Goal: Task Accomplishment & Management: Complete application form

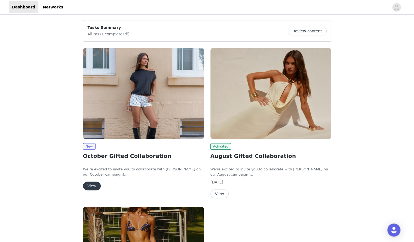
click at [137, 125] on img at bounding box center [143, 93] width 121 height 91
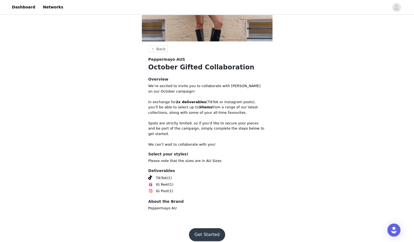
scroll to position [72, 0]
click at [208, 232] on button "Get Started" at bounding box center [207, 234] width 36 height 13
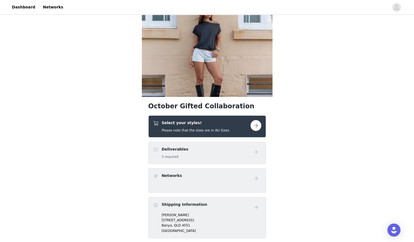
scroll to position [20, 0]
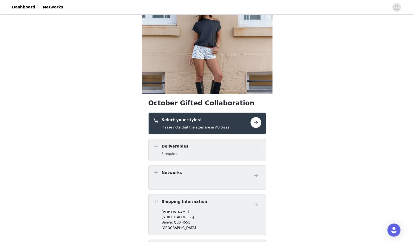
click at [257, 123] on button "button" at bounding box center [256, 122] width 11 height 11
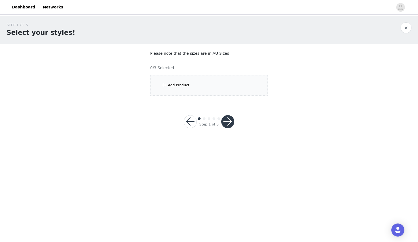
click at [193, 82] on div "Add Product" at bounding box center [209, 85] width 118 height 20
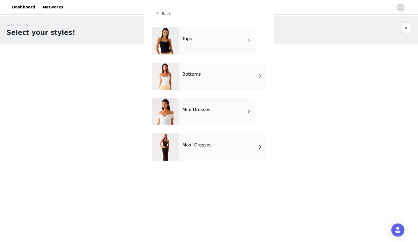
click at [224, 108] on div "Mini Dresses" at bounding box center [217, 111] width 76 height 27
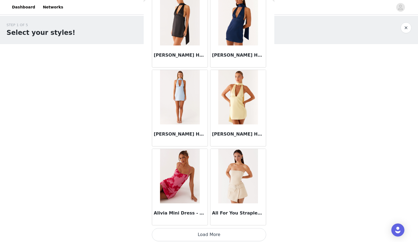
scroll to position [589, 0]
click at [221, 232] on button "Load More" at bounding box center [209, 234] width 114 height 13
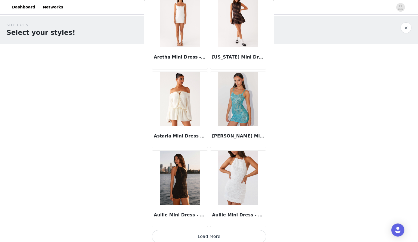
scroll to position [1377, 0]
click at [214, 233] on button "Load More" at bounding box center [209, 236] width 114 height 13
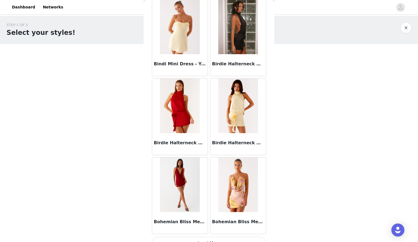
scroll to position [2165, 0]
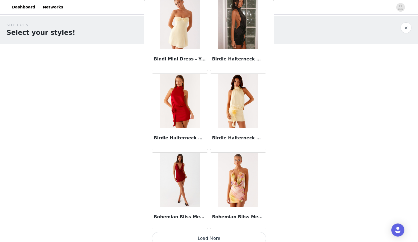
click at [205, 234] on button "Load More" at bounding box center [209, 238] width 114 height 13
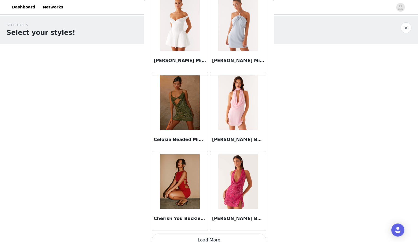
scroll to position [2953, 0]
click at [198, 234] on button "Load More" at bounding box center [209, 240] width 114 height 13
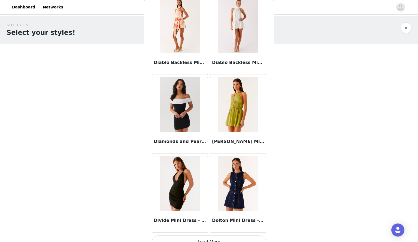
scroll to position [3741, 0]
click at [209, 236] on button "Load More" at bounding box center [209, 242] width 114 height 13
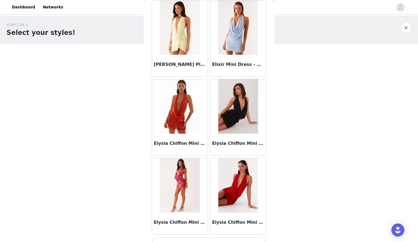
scroll to position [4530, 0]
click at [206, 238] on button "Load More" at bounding box center [209, 244] width 114 height 13
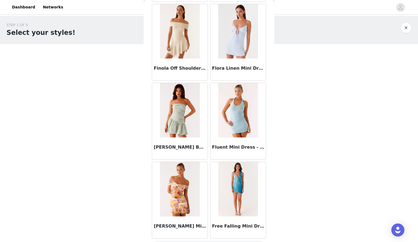
scroll to position [5318, 0]
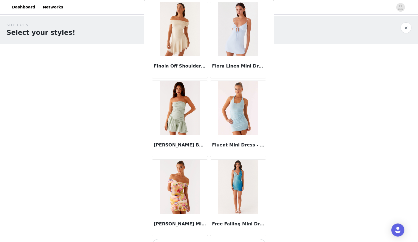
click at [211, 239] on button "Load More" at bounding box center [209, 245] width 114 height 13
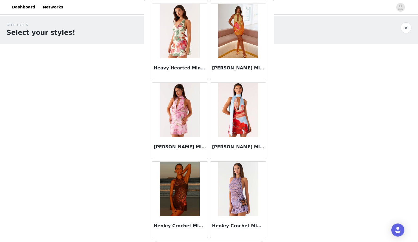
scroll to position [6106, 0]
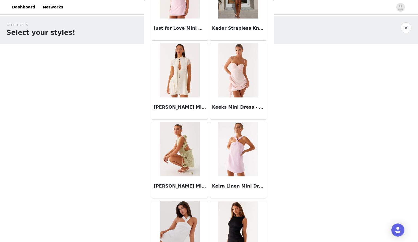
scroll to position [6894, 0]
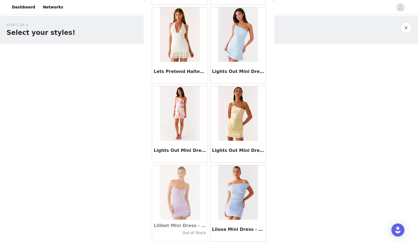
scroll to position [7682, 0]
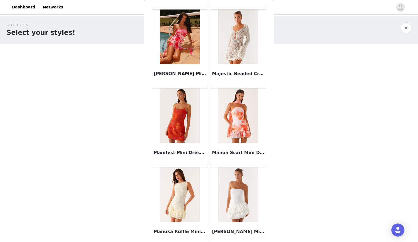
scroll to position [8470, 0]
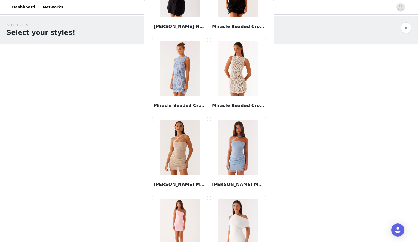
scroll to position [9258, 0]
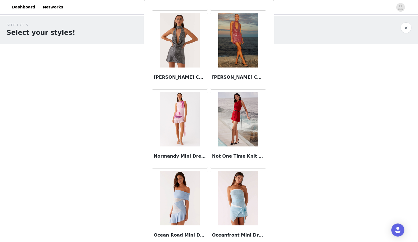
scroll to position [10046, 0]
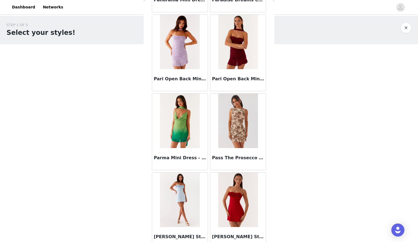
scroll to position [10834, 0]
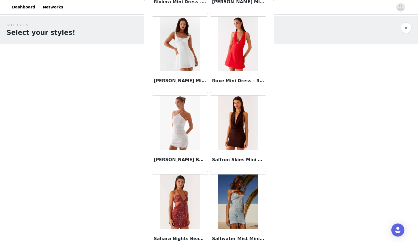
scroll to position [11622, 0]
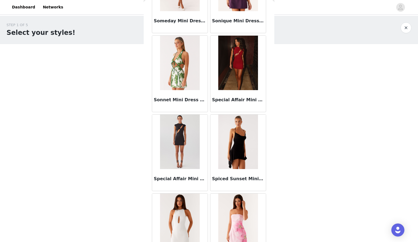
scroll to position [12411, 0]
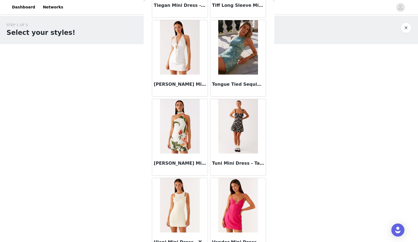
scroll to position [13198, 0]
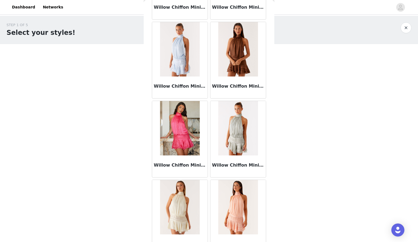
scroll to position [13987, 0]
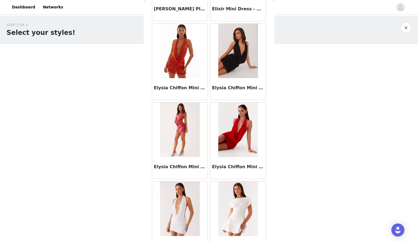
scroll to position [4582, 0]
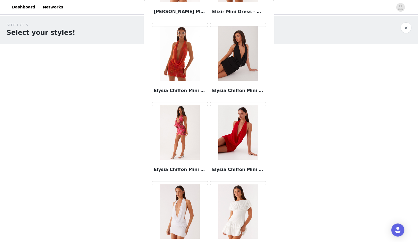
click at [243, 136] on img at bounding box center [237, 132] width 39 height 54
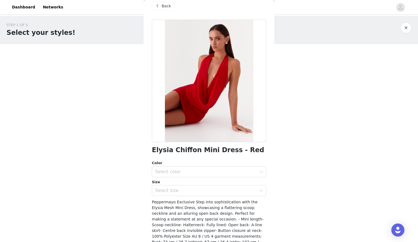
scroll to position [8, 0]
click at [235, 77] on div at bounding box center [209, 80] width 114 height 123
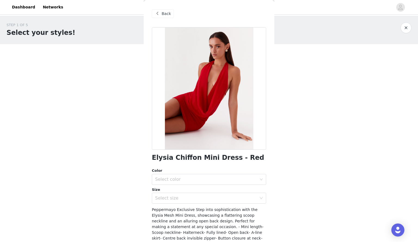
scroll to position [1, 0]
click at [161, 11] on div "Back" at bounding box center [163, 13] width 22 height 9
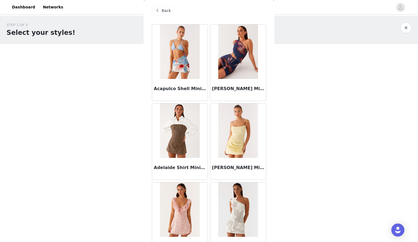
scroll to position [2, 0]
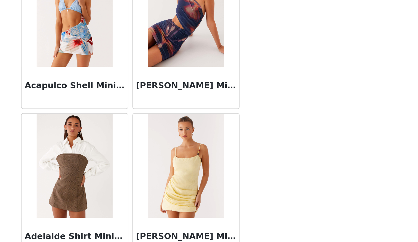
drag, startPoint x: 288, startPoint y: 90, endPoint x: 302, endPoint y: 90, distance: 14.7
click at [302, 90] on div "STEP 1 OF 5 Select your styles! Please note that the sizes are in AU Sizes 0/3 …" at bounding box center [209, 59] width 418 height 86
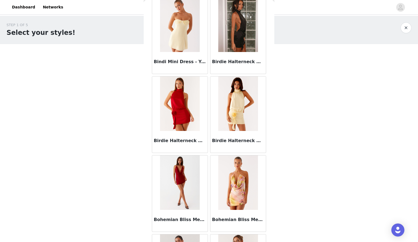
scroll to position [2162, 0]
click at [174, 166] on img at bounding box center [179, 183] width 39 height 54
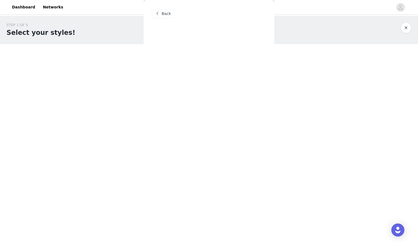
scroll to position [0, 0]
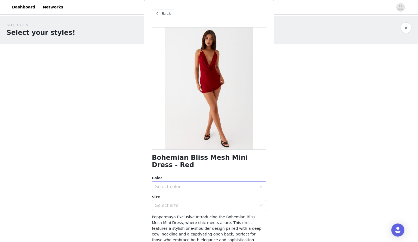
click at [199, 187] on div "Select color" at bounding box center [206, 186] width 102 height 5
click at [193, 198] on li "Red" at bounding box center [207, 198] width 110 height 9
click at [187, 208] on div "Select size" at bounding box center [206, 205] width 102 height 5
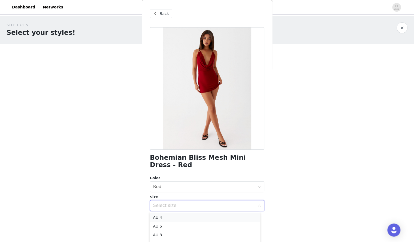
click at [184, 215] on li "AU 4" at bounding box center [205, 217] width 110 height 9
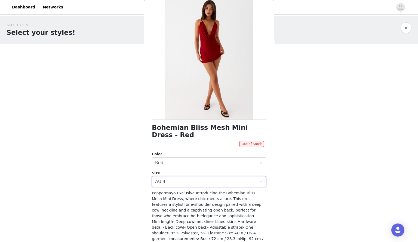
scroll to position [30, 0]
click at [204, 181] on div "Select size AU 4" at bounding box center [207, 182] width 104 height 10
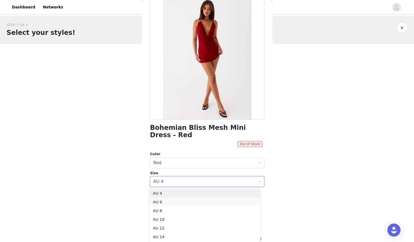
click at [179, 201] on li "AU 6" at bounding box center [205, 202] width 110 height 9
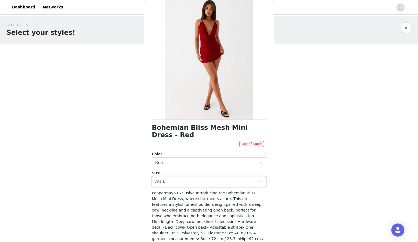
click at [185, 194] on span "Peppermayo Exclusive Introducing the Bohemian Bliss Mesh Mini Dress, where chic…" at bounding box center [207, 224] width 111 height 67
click at [185, 193] on span "Peppermayo Exclusive Introducing the Bohemian Bliss Mesh Mini Dress, where chic…" at bounding box center [207, 224] width 111 height 67
click at [188, 186] on div "Select size AU 6" at bounding box center [207, 182] width 104 height 10
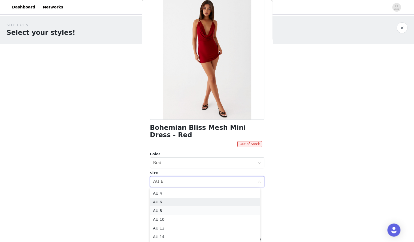
click at [171, 211] on li "AU 8" at bounding box center [205, 210] width 110 height 9
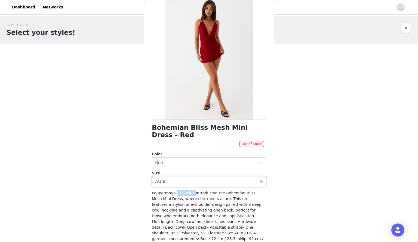
click at [182, 179] on div "Select size AU 8" at bounding box center [207, 182] width 104 height 10
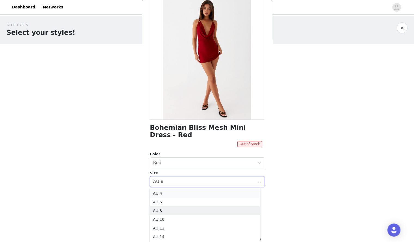
click at [168, 195] on li "AU 4" at bounding box center [205, 193] width 110 height 9
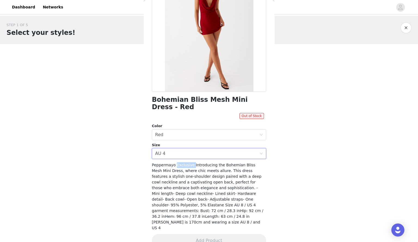
scroll to position [57, 0]
click at [198, 180] on span "Peppermayo Exclusive Introducing the Bohemian Bliss Mesh Mini Dress, where chic…" at bounding box center [207, 196] width 111 height 67
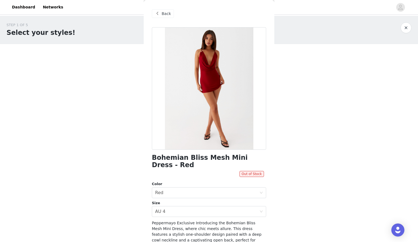
click at [161, 14] on div "Back" at bounding box center [163, 13] width 22 height 9
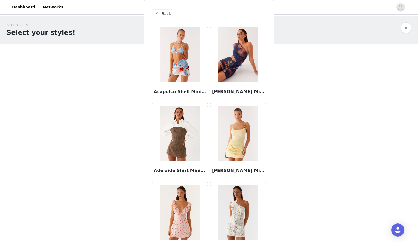
click at [165, 13] on span "Back" at bounding box center [166, 14] width 9 height 6
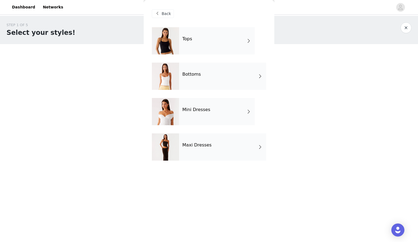
click at [220, 40] on div "Tops" at bounding box center [217, 40] width 76 height 27
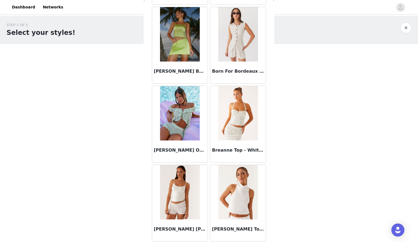
scroll to position [589, 0]
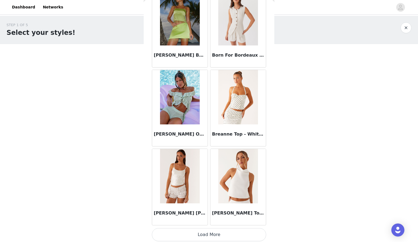
click at [219, 233] on button "Load More" at bounding box center [209, 234] width 114 height 13
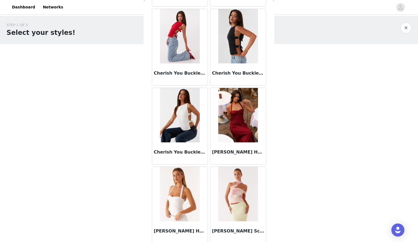
scroll to position [1039, 0]
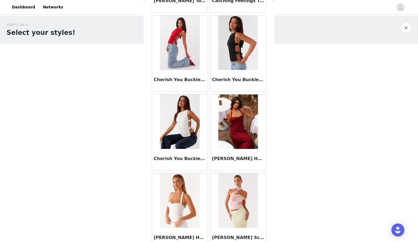
click at [302, 52] on div "STEP 1 OF 5 Select your styles! Please note that the sizes are in AU Sizes 0/3 …" at bounding box center [209, 59] width 418 height 86
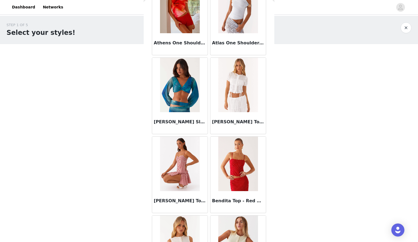
scroll to position [0, 0]
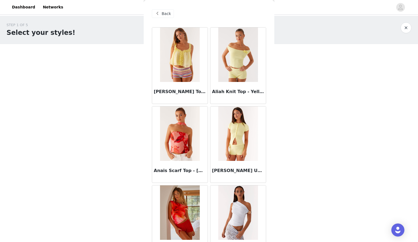
click at [162, 13] on span "Back" at bounding box center [166, 14] width 9 height 6
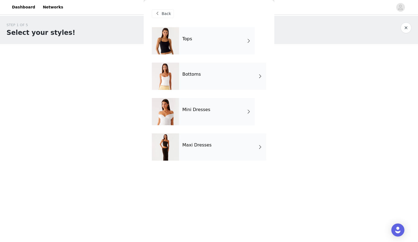
click at [200, 108] on h4 "Mini Dresses" at bounding box center [196, 109] width 28 height 5
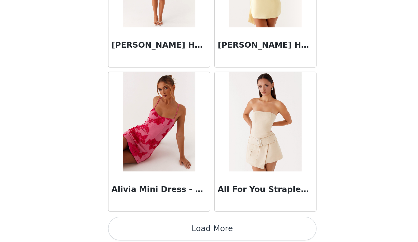
scroll to position [589, 0]
click at [238, 231] on button "Load More" at bounding box center [209, 234] width 114 height 13
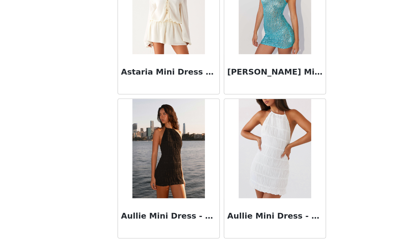
scroll to position [1377, 0]
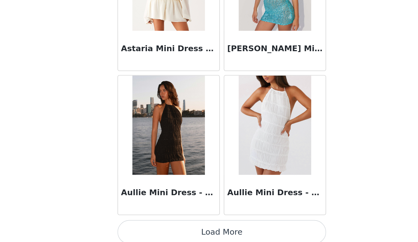
click at [244, 234] on button "Load More" at bounding box center [209, 236] width 114 height 13
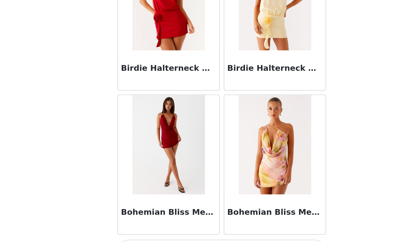
scroll to position [2165, 0]
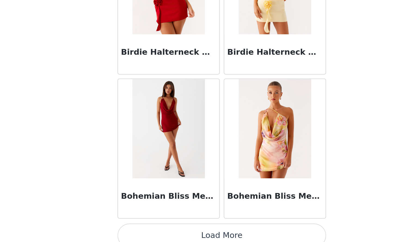
click at [237, 235] on button "Load More" at bounding box center [209, 238] width 114 height 13
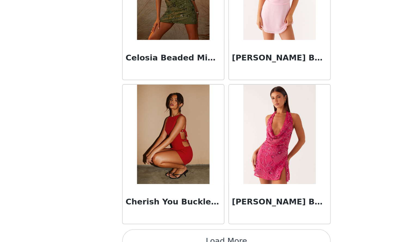
scroll to position [2954, 0]
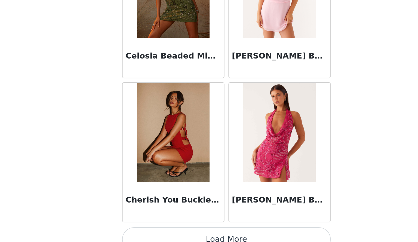
click at [227, 234] on button "Load More" at bounding box center [209, 240] width 114 height 13
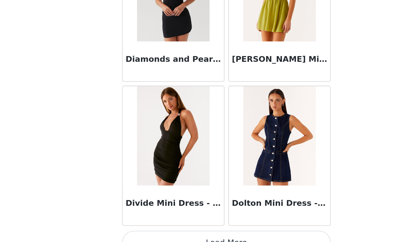
scroll to position [3742, 0]
click at [218, 236] on button "Load More" at bounding box center [209, 242] width 114 height 13
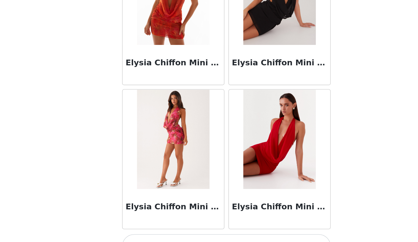
scroll to position [0, 0]
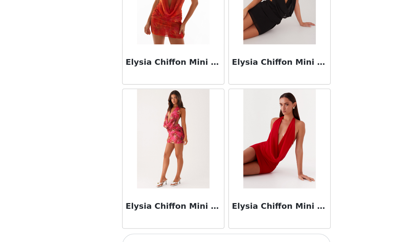
click at [206, 238] on button "Load More" at bounding box center [209, 244] width 114 height 13
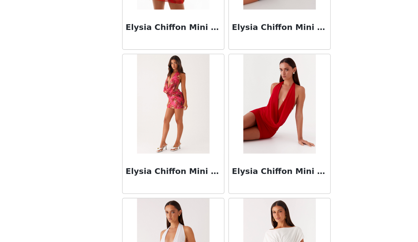
scroll to position [4549, 0]
click at [244, 182] on img at bounding box center [237, 166] width 39 height 54
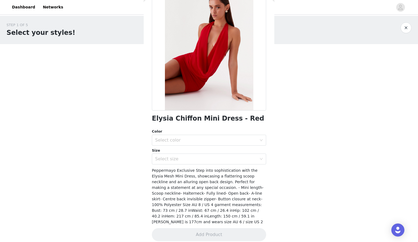
scroll to position [39, 0]
click at [253, 142] on div "Select color" at bounding box center [206, 140] width 102 height 5
click at [244, 152] on li "Red" at bounding box center [207, 152] width 110 height 9
click at [243, 158] on div "Select size" at bounding box center [206, 158] width 102 height 5
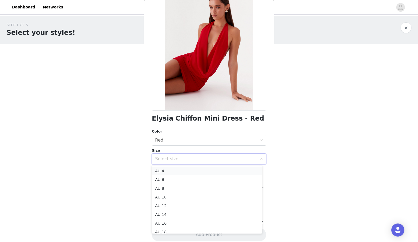
click at [218, 173] on li "AU 4" at bounding box center [207, 171] width 110 height 9
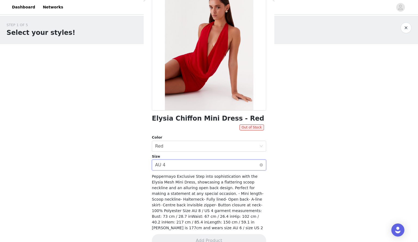
click at [215, 167] on div "Select size AU 4" at bounding box center [207, 165] width 104 height 10
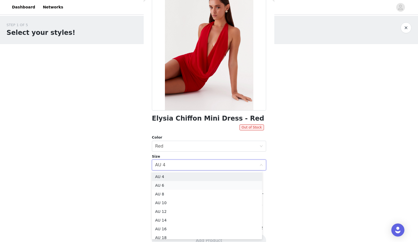
click at [195, 188] on li "AU 6" at bounding box center [207, 185] width 110 height 9
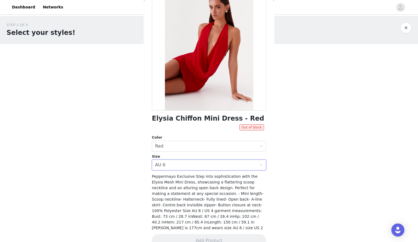
scroll to position [0, 0]
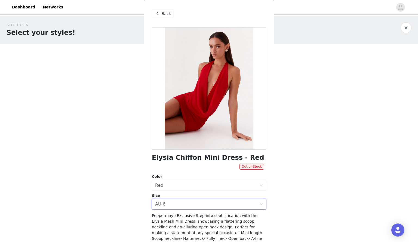
click at [165, 16] on span "Back" at bounding box center [166, 14] width 9 height 6
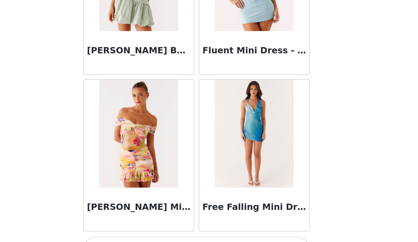
click at [221, 239] on button "Load More" at bounding box center [209, 245] width 114 height 13
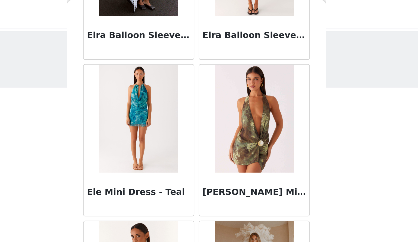
scroll to position [4180, 0]
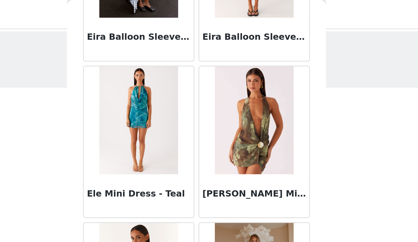
click at [249, 51] on img at bounding box center [237, 61] width 39 height 54
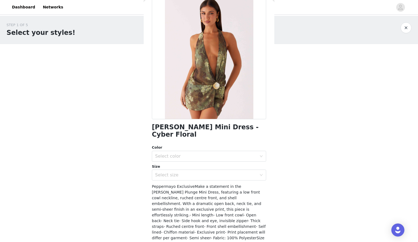
scroll to position [30, 0]
click at [222, 154] on div "Select color" at bounding box center [206, 156] width 102 height 5
click at [211, 166] on li "Cyber Floral" at bounding box center [207, 168] width 110 height 9
click at [209, 174] on div "Select size" at bounding box center [206, 175] width 102 height 5
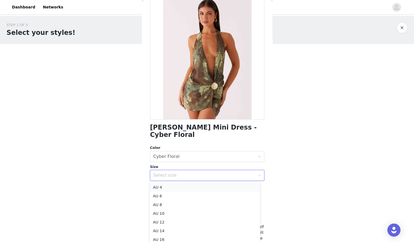
click at [190, 189] on li "AU 4" at bounding box center [205, 187] width 110 height 9
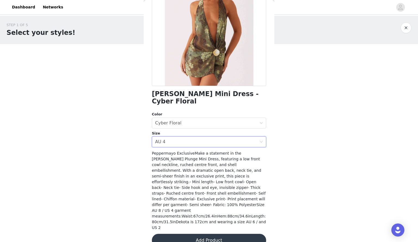
scroll to position [63, 0]
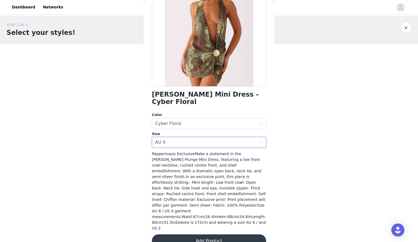
click at [199, 235] on button "Add Product" at bounding box center [209, 241] width 114 height 13
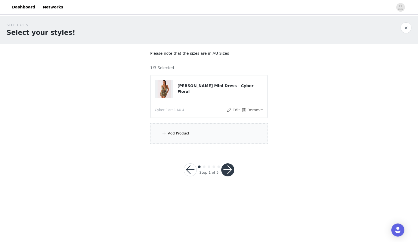
click at [204, 132] on div "Add Product" at bounding box center [209, 133] width 118 height 20
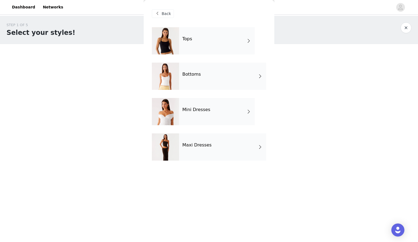
click at [230, 83] on div "Bottoms" at bounding box center [222, 76] width 87 height 27
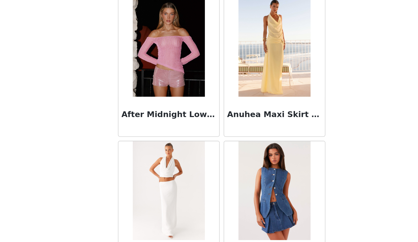
scroll to position [39, 0]
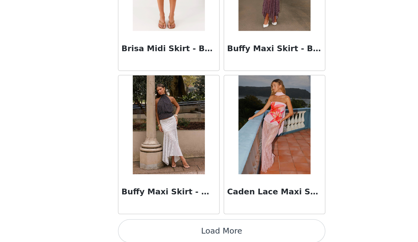
click at [239, 236] on button "Load More" at bounding box center [209, 235] width 114 height 13
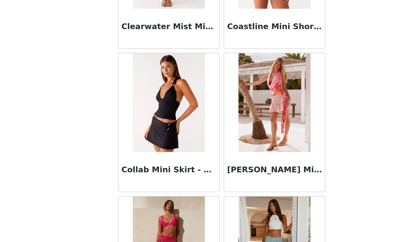
scroll to position [997, 0]
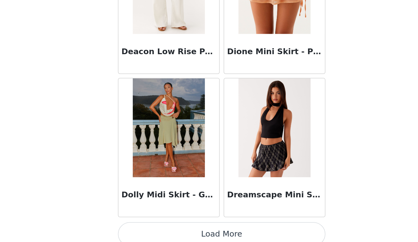
click at [220, 236] on button "Load More" at bounding box center [209, 236] width 114 height 13
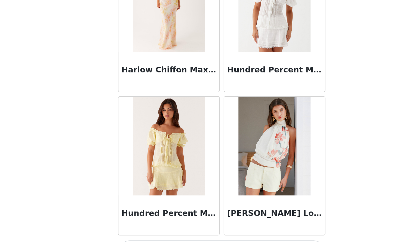
scroll to position [2165, 0]
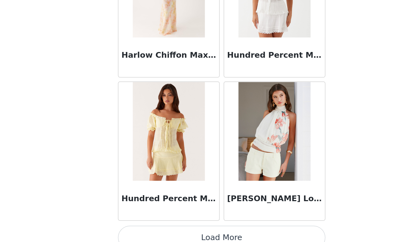
click at [233, 235] on button "Load More" at bounding box center [209, 238] width 114 height 13
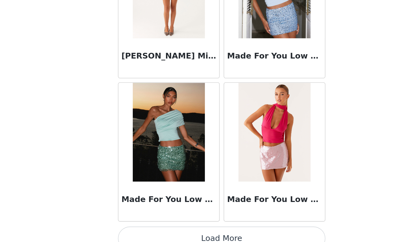
scroll to position [0, 0]
click at [248, 236] on button "Load More" at bounding box center [209, 240] width 114 height 13
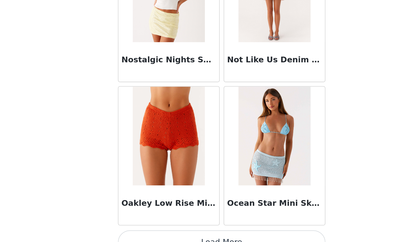
click at [247, 236] on button "Load More" at bounding box center [209, 242] width 114 height 13
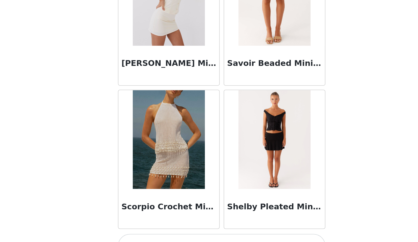
scroll to position [4530, 0]
click at [244, 238] on button "Load More" at bounding box center [209, 244] width 114 height 13
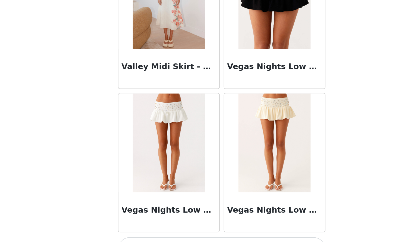
scroll to position [5318, 0]
click at [234, 239] on button "Load More" at bounding box center [209, 245] width 114 height 13
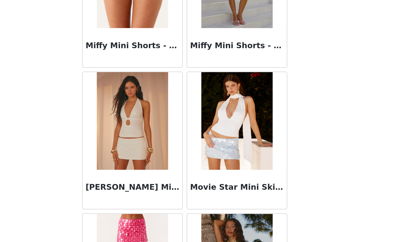
scroll to position [3332, 0]
click at [180, 110] on img at bounding box center [179, 119] width 39 height 54
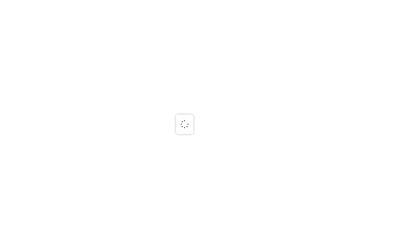
scroll to position [0, 0]
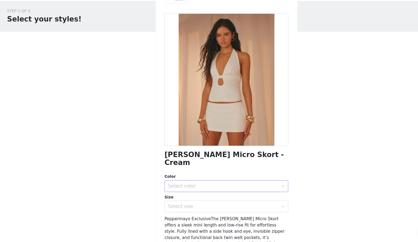
click at [227, 184] on div "Select color" at bounding box center [206, 186] width 102 height 5
click at [182, 191] on li "Cream" at bounding box center [207, 191] width 110 height 9
click at [182, 203] on div "Select size" at bounding box center [206, 205] width 102 height 5
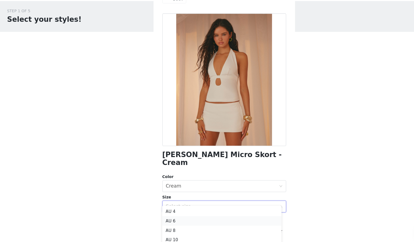
click at [180, 218] on li "AU 6" at bounding box center [205, 219] width 110 height 9
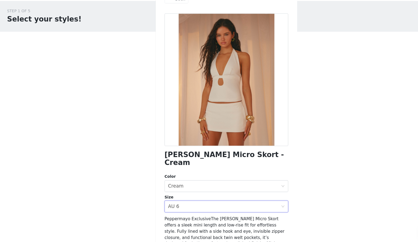
scroll to position [45, 0]
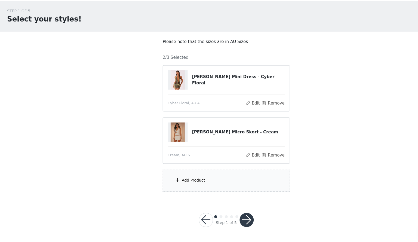
click at [187, 183] on div "Add Product" at bounding box center [179, 181] width 22 height 5
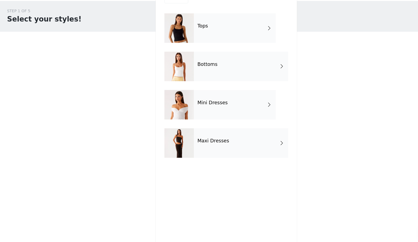
click at [250, 41] on span at bounding box center [248, 41] width 5 height 7
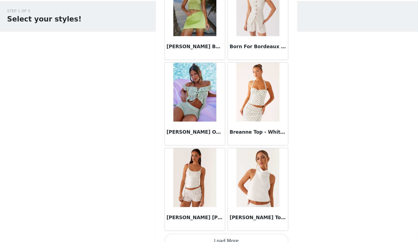
scroll to position [589, 0]
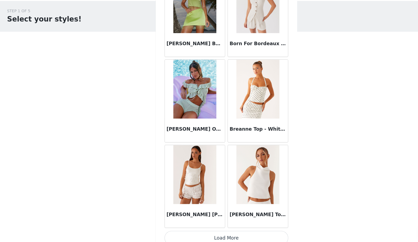
click at [218, 231] on button "Load More" at bounding box center [209, 234] width 114 height 13
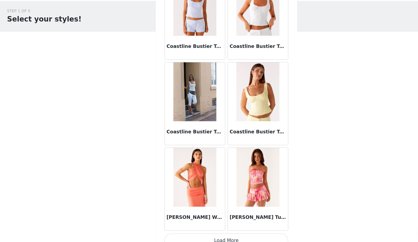
scroll to position [1377, 0]
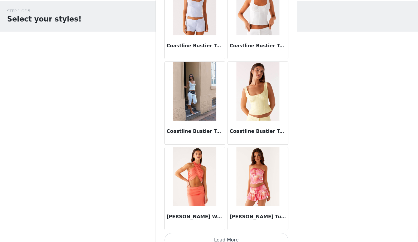
click at [223, 232] on button "Load More" at bounding box center [209, 236] width 114 height 13
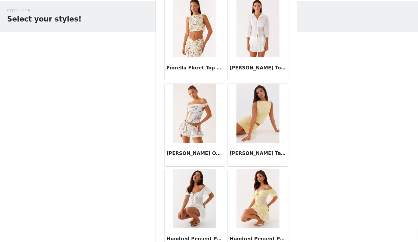
scroll to position [2165, 0]
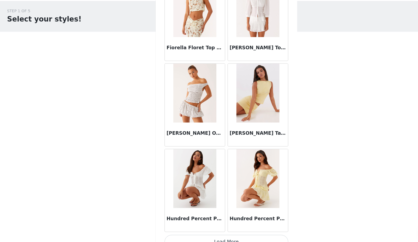
click at [233, 232] on button "Load More" at bounding box center [209, 238] width 114 height 13
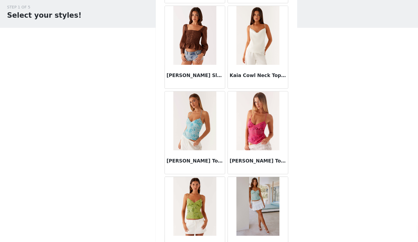
scroll to position [0, 0]
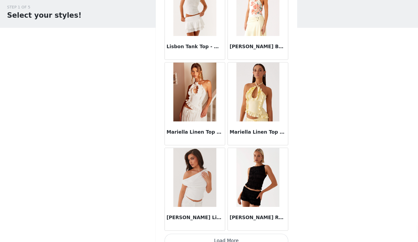
click at [231, 235] on button "Load More" at bounding box center [209, 241] width 114 height 13
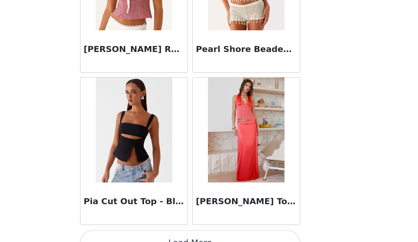
click at [230, 236] on button "Load More" at bounding box center [209, 242] width 114 height 13
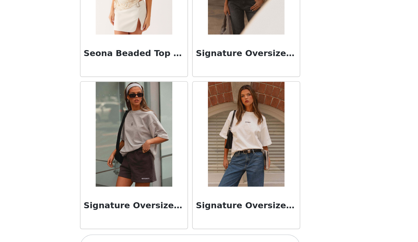
click at [231, 238] on button "Load More" at bounding box center [209, 244] width 114 height 13
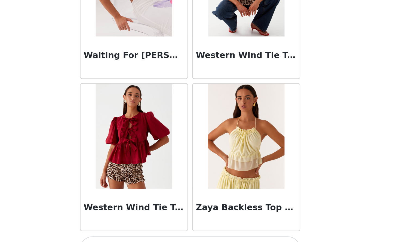
click at [243, 239] on button "Load More" at bounding box center [209, 245] width 114 height 13
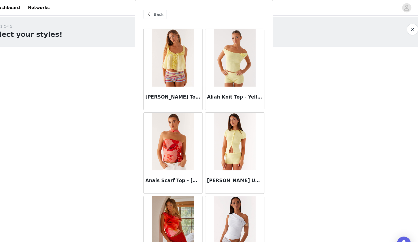
click at [164, 12] on span "Back" at bounding box center [166, 14] width 9 height 6
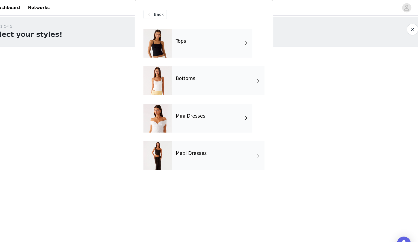
click at [209, 147] on div "Maxi Dresses" at bounding box center [222, 146] width 87 height 27
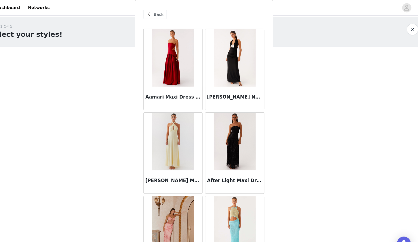
click at [162, 16] on span "Back" at bounding box center [166, 14] width 9 height 6
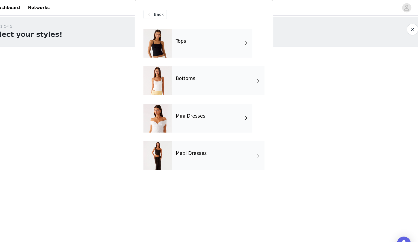
click at [219, 75] on div "Bottoms" at bounding box center [222, 76] width 87 height 27
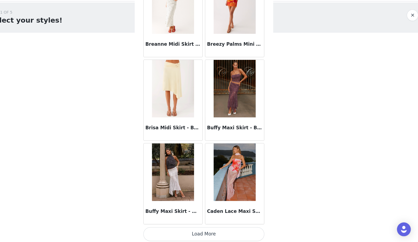
click at [234, 231] on button "Load More" at bounding box center [209, 234] width 114 height 13
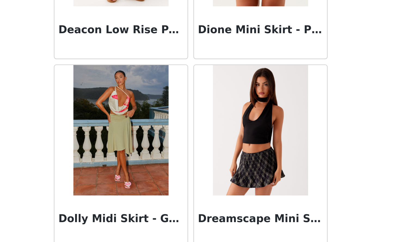
scroll to position [1377, 0]
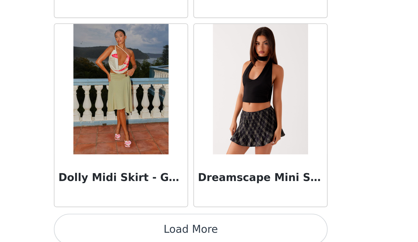
click at [241, 235] on button "Load More" at bounding box center [209, 236] width 114 height 13
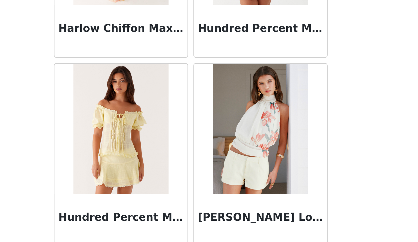
scroll to position [2165, 0]
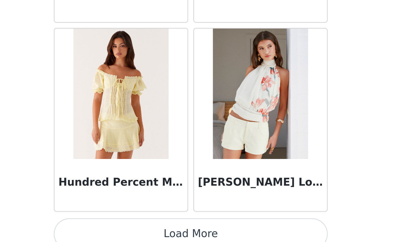
click at [249, 234] on button "Load More" at bounding box center [209, 238] width 114 height 13
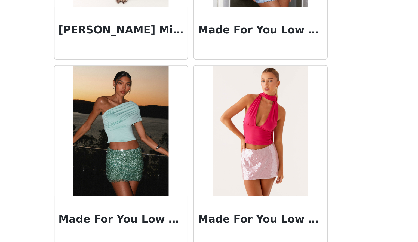
scroll to position [2954, 0]
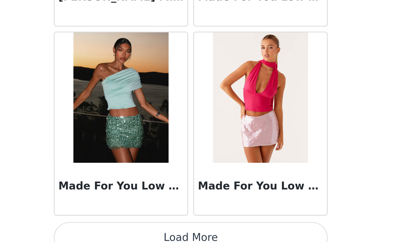
click at [254, 237] on button "Load More" at bounding box center [209, 240] width 114 height 13
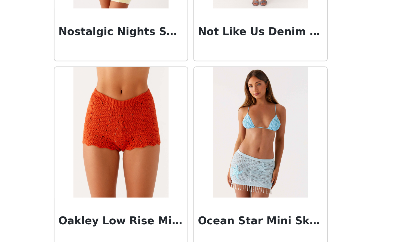
scroll to position [3742, 0]
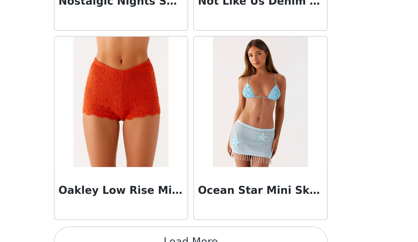
click at [253, 236] on button "Load More" at bounding box center [209, 242] width 114 height 13
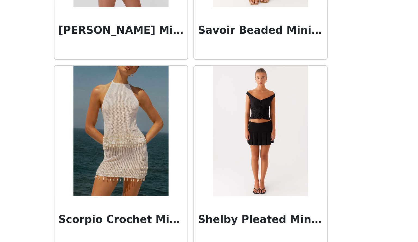
scroll to position [4530, 0]
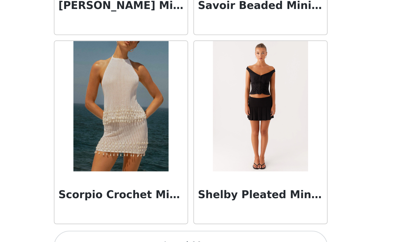
click at [254, 238] on button "Load More" at bounding box center [209, 244] width 114 height 13
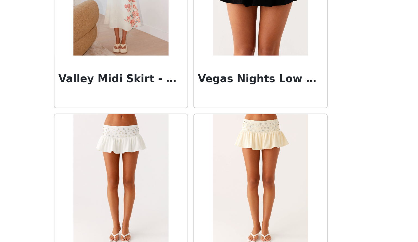
scroll to position [5318, 0]
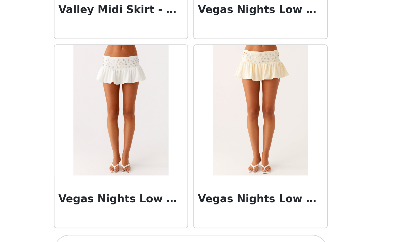
click at [260, 239] on button "Load More" at bounding box center [209, 245] width 114 height 13
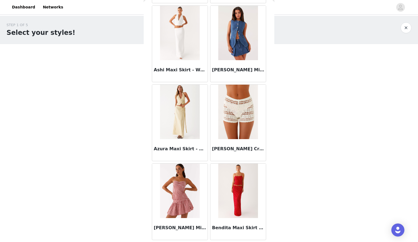
scroll to position [0, 0]
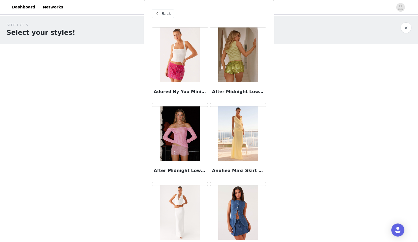
click at [166, 15] on span "Back" at bounding box center [166, 14] width 9 height 6
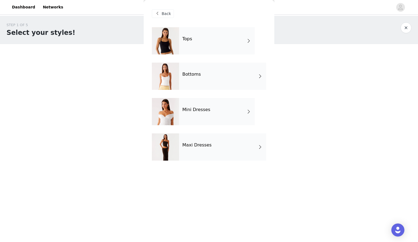
click at [213, 39] on div "Tops" at bounding box center [217, 40] width 76 height 27
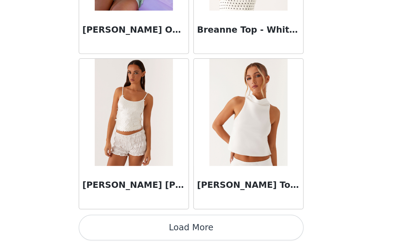
scroll to position [589, 0]
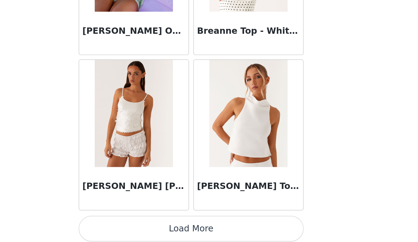
click at [223, 232] on button "Load More" at bounding box center [209, 235] width 114 height 13
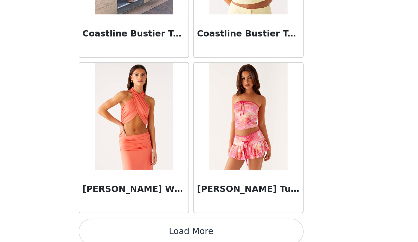
scroll to position [1377, 0]
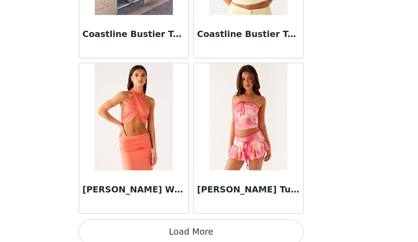
click at [251, 236] on button "Load More" at bounding box center [209, 236] width 114 height 13
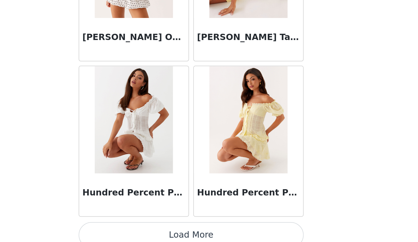
scroll to position [0, 0]
click at [239, 235] on button "Load More" at bounding box center [209, 238] width 114 height 13
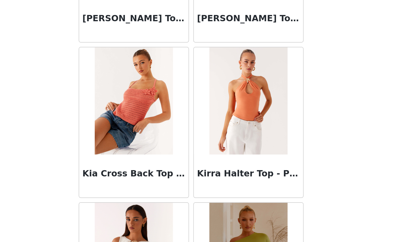
scroll to position [2657, 0]
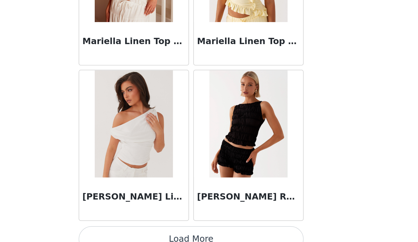
click at [249, 234] on button "Load More" at bounding box center [209, 240] width 114 height 13
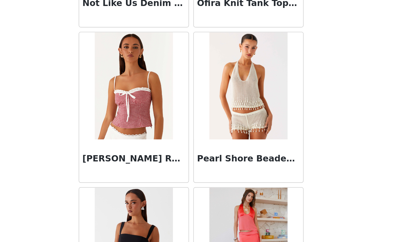
scroll to position [3742, 0]
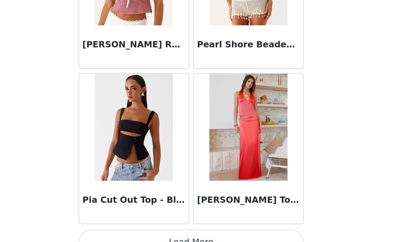
click at [242, 236] on button "Load More" at bounding box center [209, 242] width 114 height 13
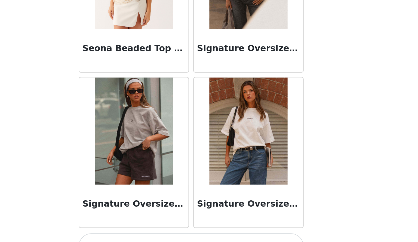
scroll to position [4530, 0]
click at [230, 238] on button "Load More" at bounding box center [209, 244] width 114 height 13
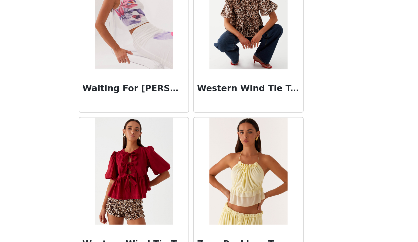
scroll to position [5300, 0]
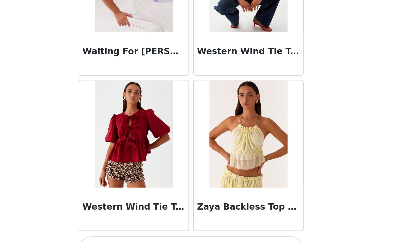
click at [246, 239] on button "Load More" at bounding box center [209, 245] width 114 height 13
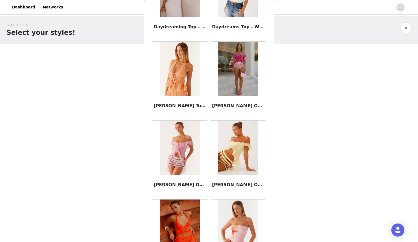
scroll to position [0, 0]
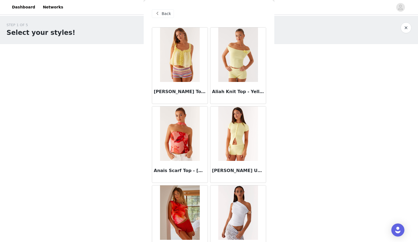
click at [161, 16] on div "Back" at bounding box center [163, 13] width 22 height 9
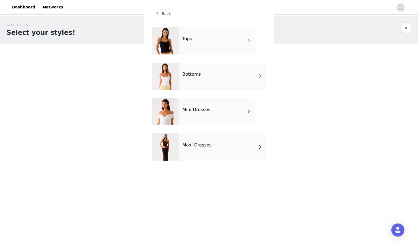
click at [228, 79] on div "Bottoms" at bounding box center [222, 76] width 87 height 27
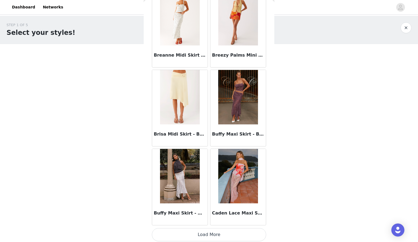
scroll to position [589, 0]
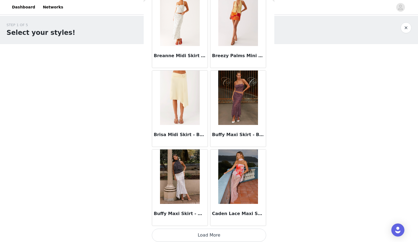
click at [218, 231] on button "Load More" at bounding box center [209, 235] width 114 height 13
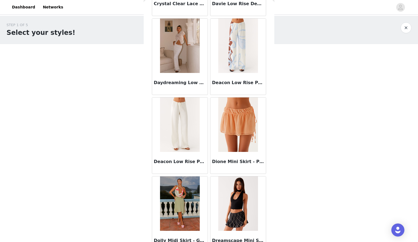
scroll to position [1377, 0]
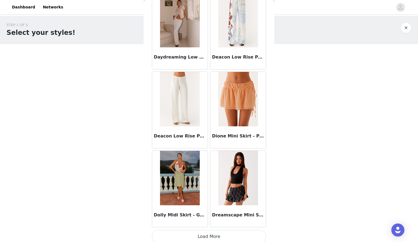
click at [209, 232] on button "Load More" at bounding box center [209, 236] width 114 height 13
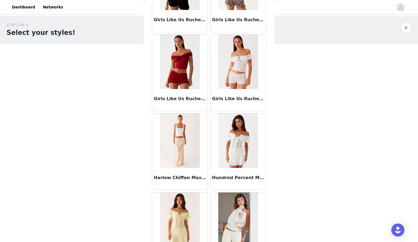
scroll to position [2165, 0]
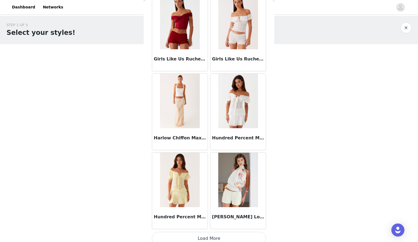
click at [219, 232] on button "Load More" at bounding box center [209, 238] width 114 height 13
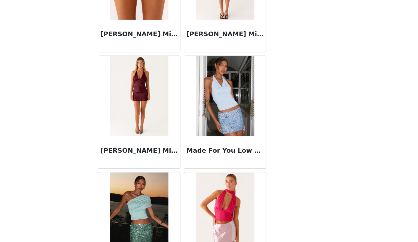
scroll to position [2954, 0]
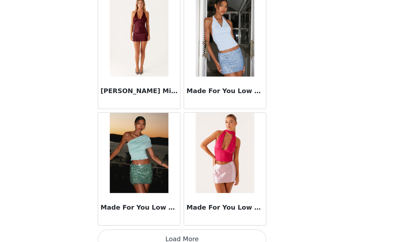
click at [222, 234] on button "Load More" at bounding box center [209, 240] width 114 height 13
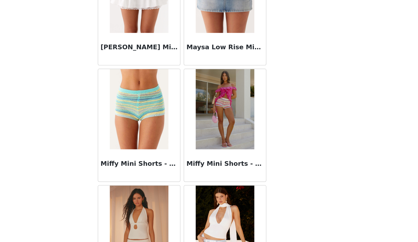
scroll to position [3221, 0]
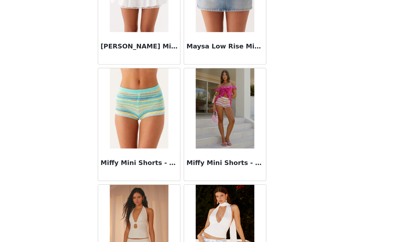
click at [250, 142] on img at bounding box center [237, 151] width 39 height 54
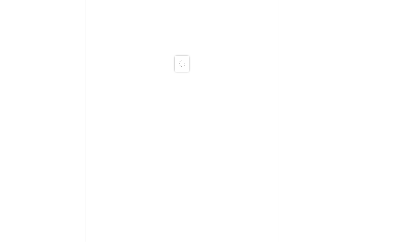
scroll to position [0, 0]
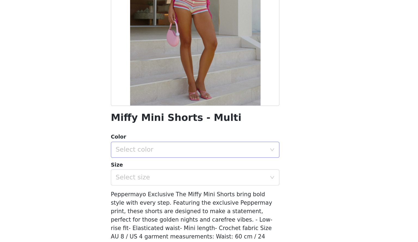
click at [224, 177] on div "Select color" at bounding box center [206, 179] width 102 height 5
click at [208, 191] on li "Multi" at bounding box center [207, 191] width 110 height 9
click at [206, 198] on div "Select size" at bounding box center [206, 198] width 102 height 5
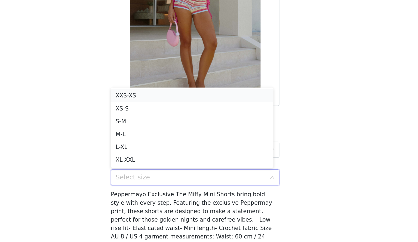
click at [213, 144] on li "XXS-XS" at bounding box center [207, 142] width 110 height 9
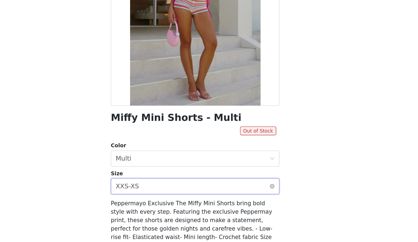
click at [225, 209] on div "Select size XXS-XS" at bounding box center [207, 204] width 104 height 10
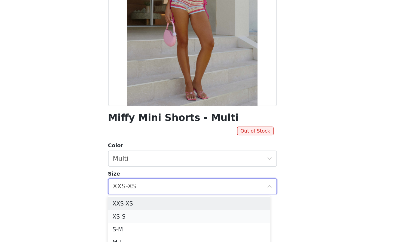
click at [178, 224] on li "XS-S" at bounding box center [205, 224] width 110 height 9
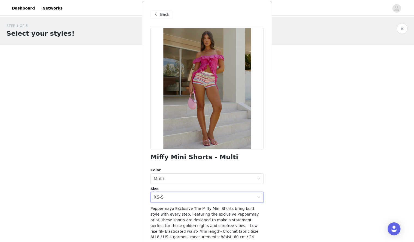
scroll to position [33, 0]
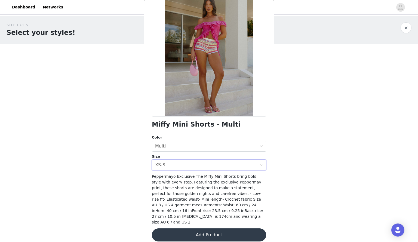
click at [213, 229] on button "Add Product" at bounding box center [209, 235] width 114 height 13
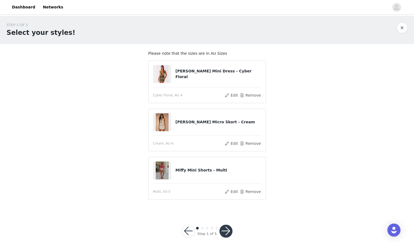
scroll to position [8, 0]
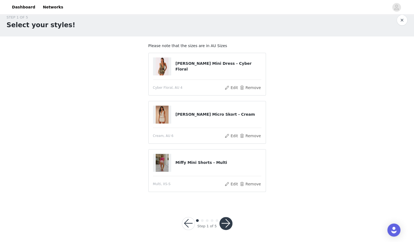
click at [226, 225] on button "button" at bounding box center [226, 223] width 13 height 13
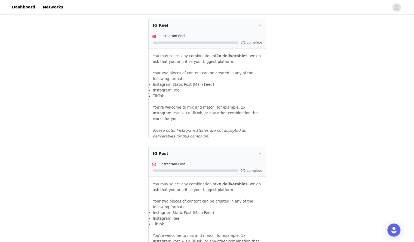
scroll to position [504, 0]
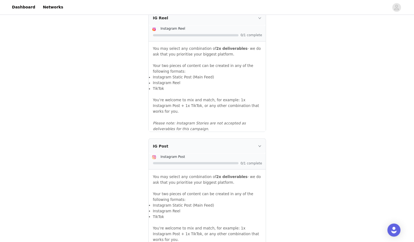
click at [245, 143] on div "IG Post" at bounding box center [207, 146] width 117 height 15
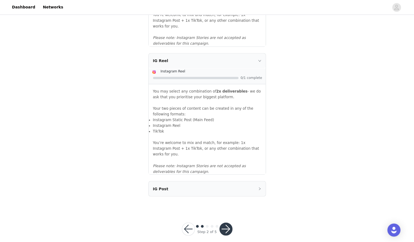
click at [229, 223] on button "button" at bounding box center [226, 229] width 13 height 13
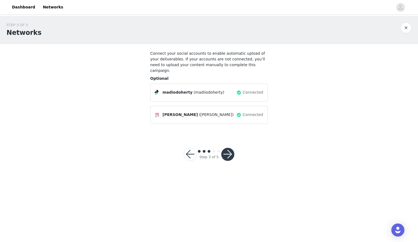
click at [224, 148] on button "button" at bounding box center [227, 154] width 13 height 13
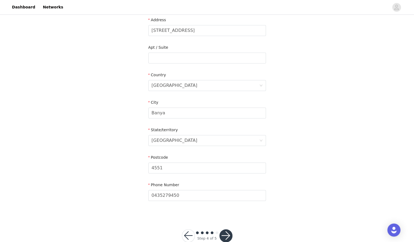
scroll to position [152, 0]
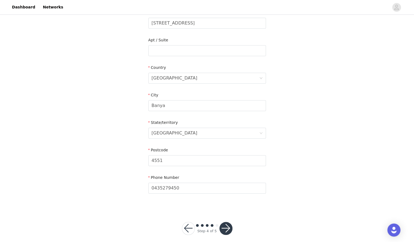
click at [227, 223] on button "button" at bounding box center [226, 228] width 13 height 13
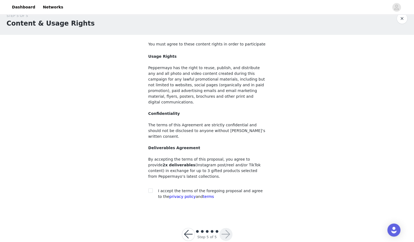
scroll to position [9, 0]
click at [153, 188] on div at bounding box center [152, 191] width 8 height 6
click at [149, 188] on input "checkbox" at bounding box center [150, 190] width 4 height 4
checkbox input "true"
click at [224, 228] on button "button" at bounding box center [226, 234] width 13 height 13
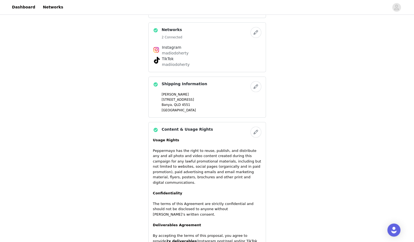
scroll to position [320, 0]
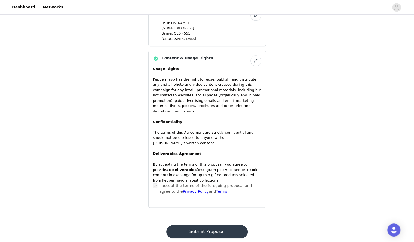
click at [209, 225] on button "Submit Proposal" at bounding box center [206, 231] width 81 height 13
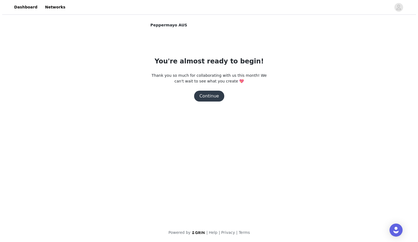
scroll to position [0, 0]
click at [212, 101] on button "Continue" at bounding box center [209, 96] width 31 height 11
